Goal: Find specific page/section: Find specific page/section

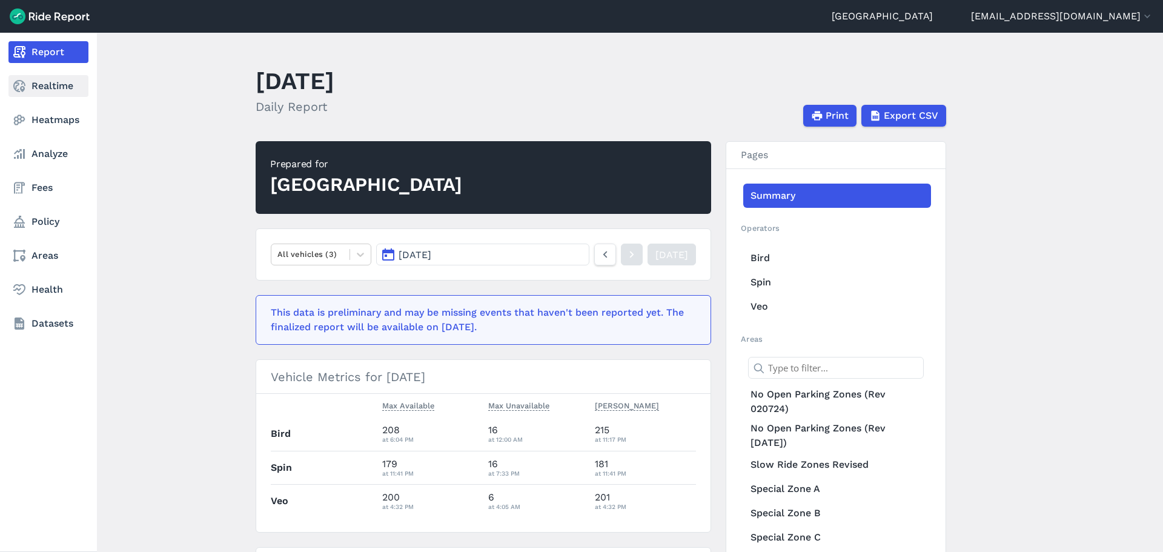
click at [39, 85] on link "Realtime" at bounding box center [48, 86] width 80 height 22
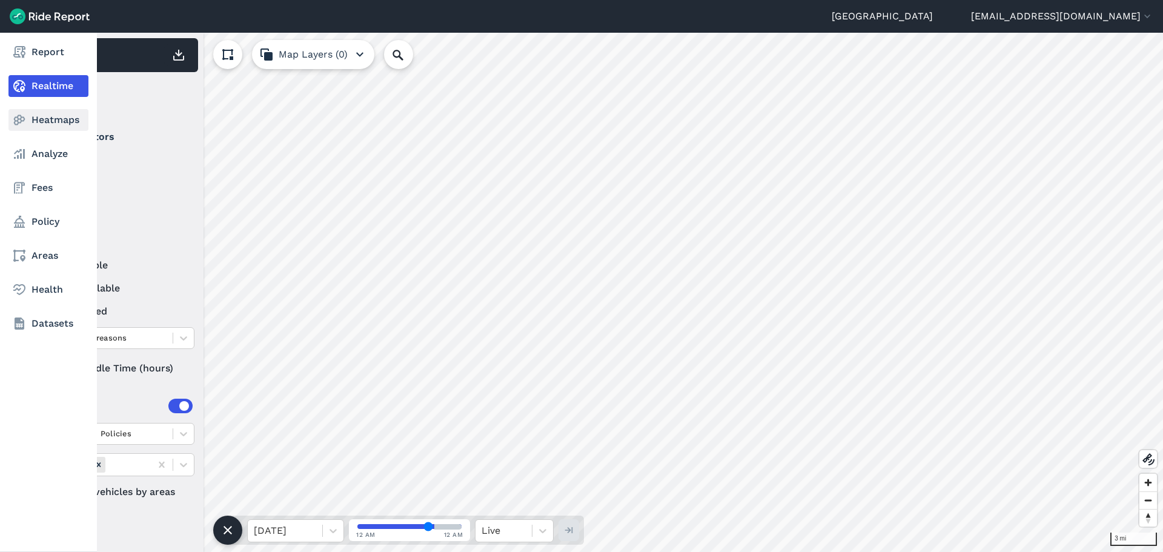
click at [21, 115] on use at bounding box center [20, 120] width 12 height 10
